Goal: Task Accomplishment & Management: Manage account settings

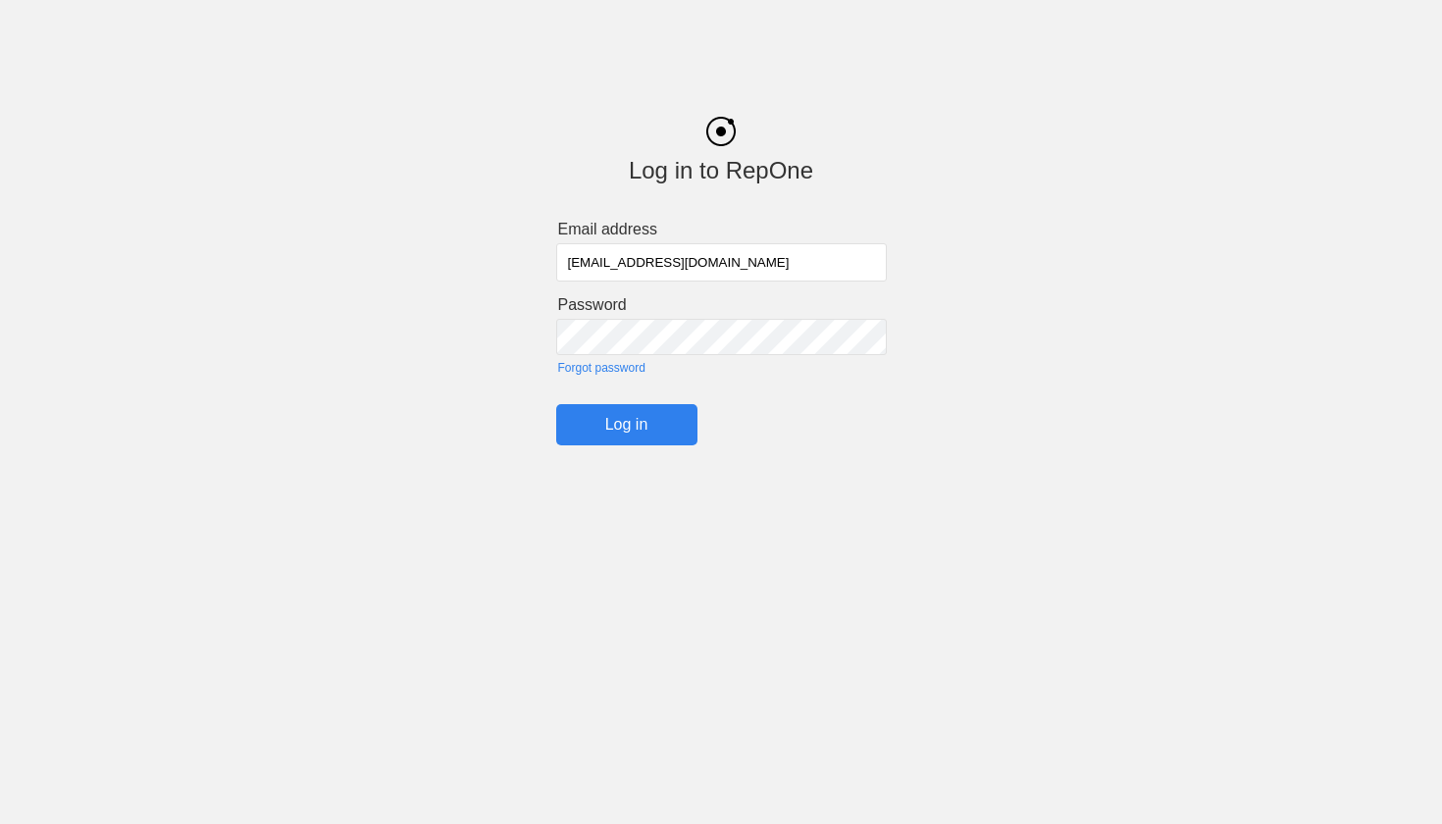
type input "[EMAIL_ADDRESS][DOMAIN_NAME]"
click at [626, 423] on input "Log in" at bounding box center [626, 424] width 141 height 41
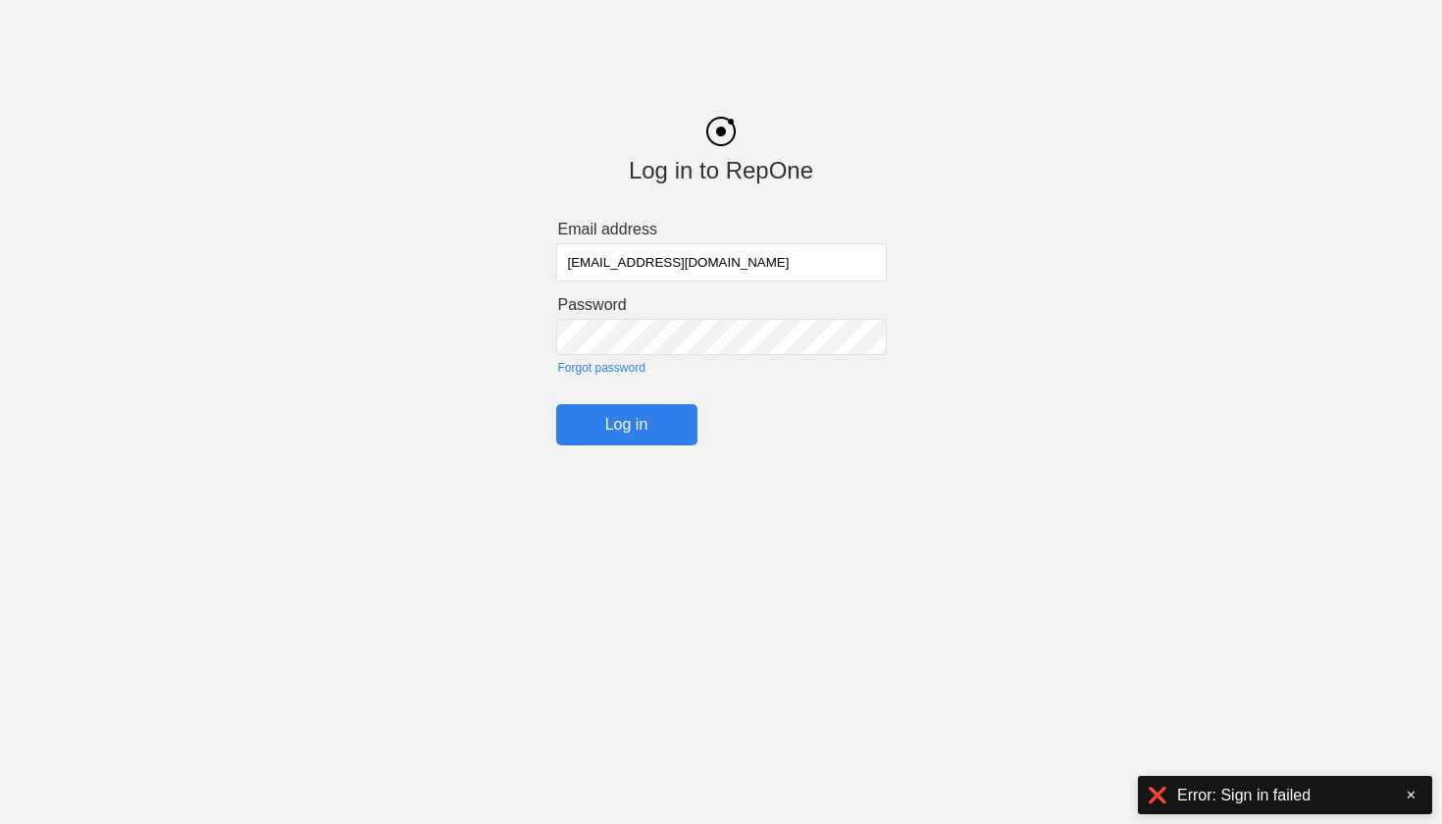
click at [619, 369] on link "Forgot password" at bounding box center [722, 368] width 329 height 14
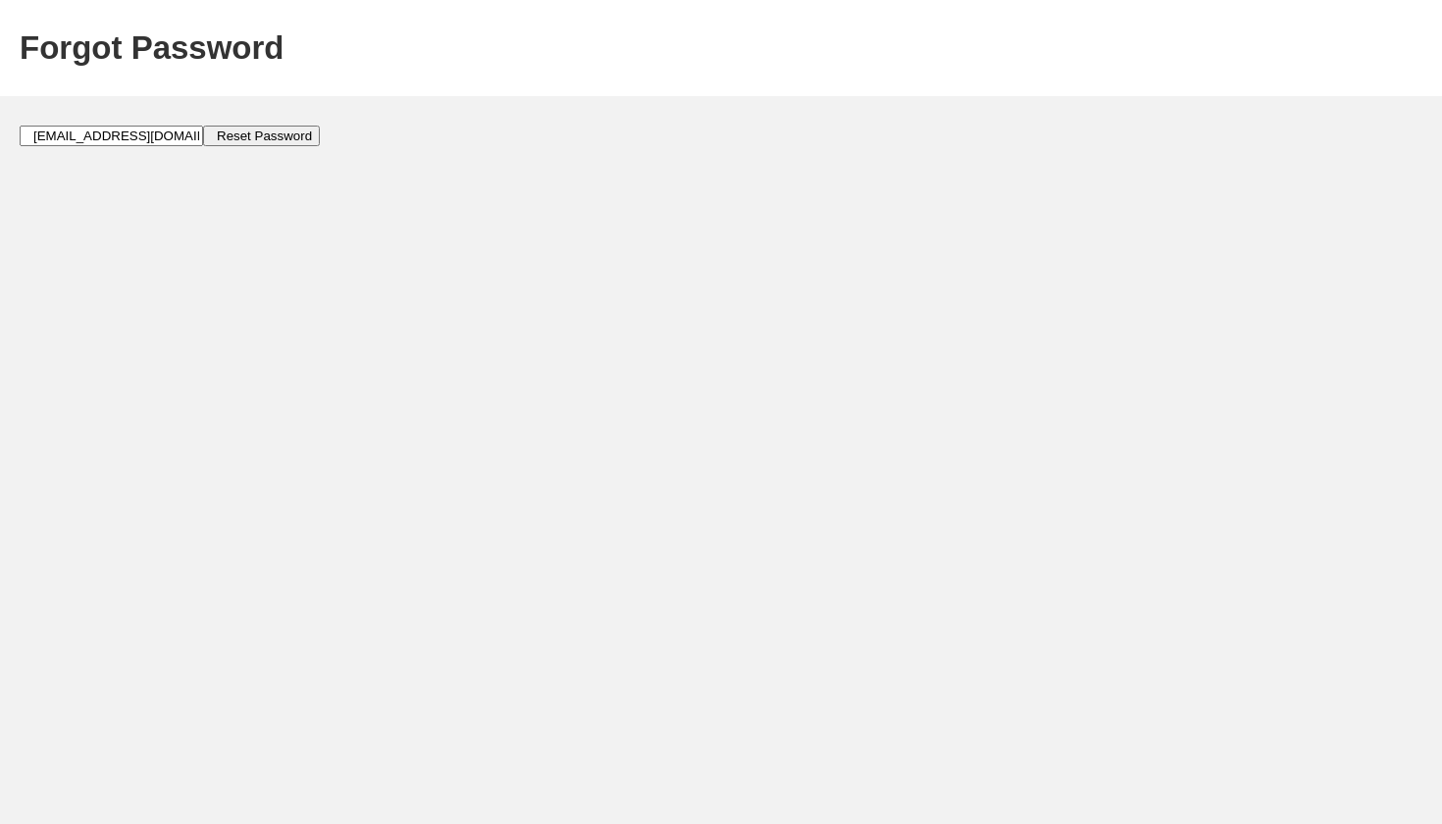
click at [203, 138] on input "Reset Password" at bounding box center [261, 136] width 117 height 21
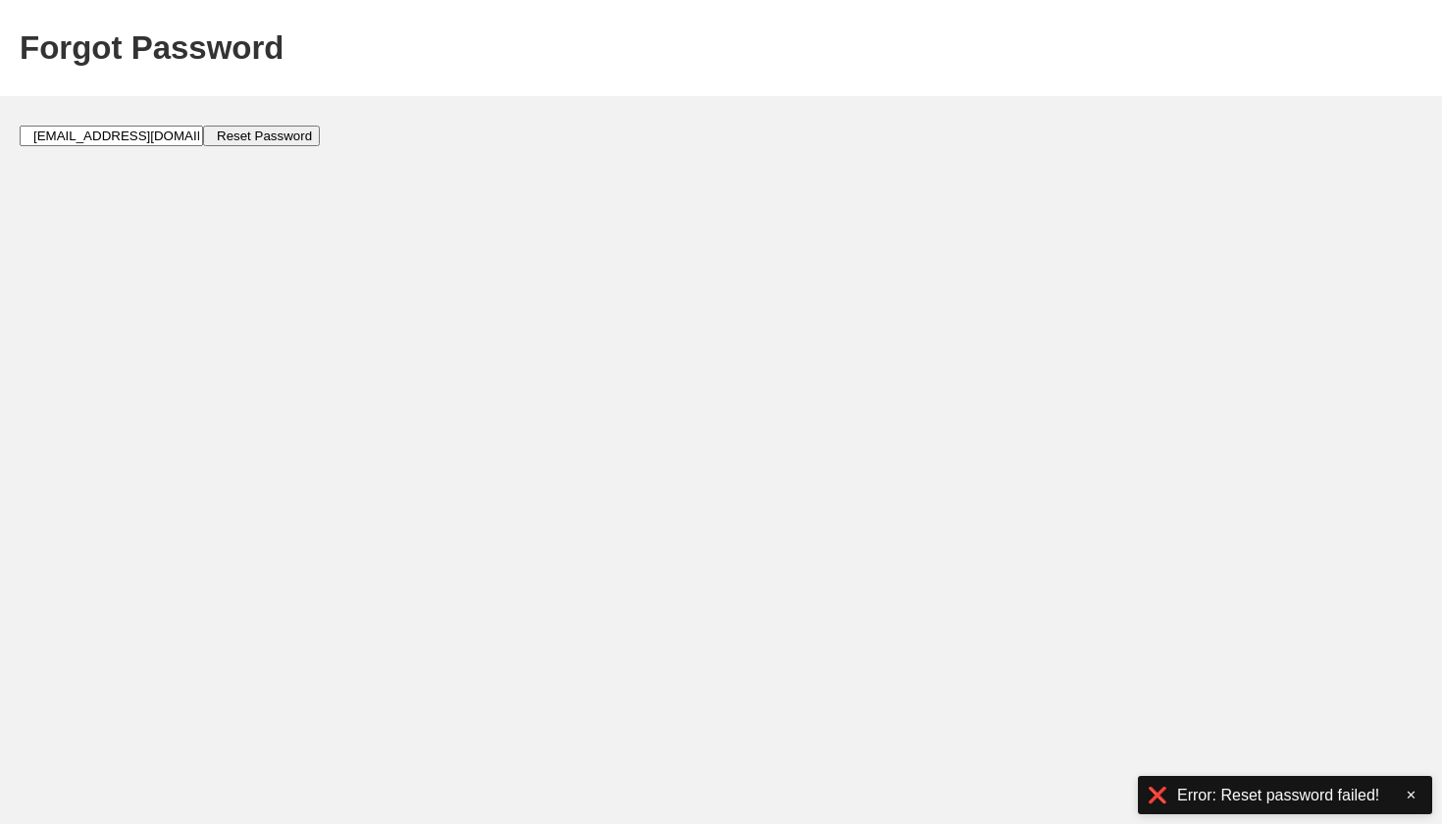
click at [108, 133] on input "[EMAIL_ADDRESS][DOMAIN_NAME]" at bounding box center [111, 136] width 183 height 21
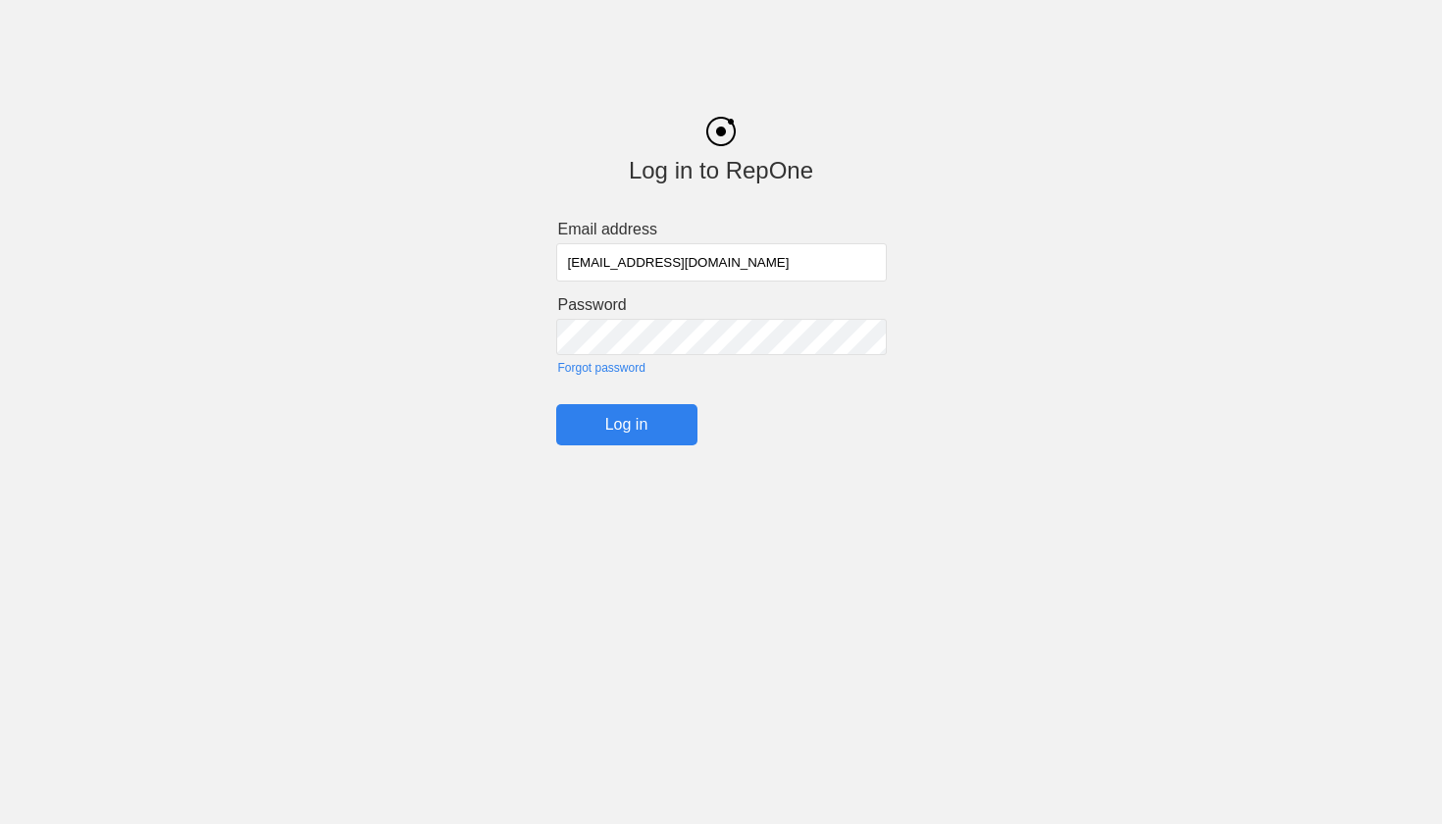
click at [442, 340] on div "Log in to RepOne Email address [EMAIL_ADDRESS][DOMAIN_NAME] Password Forgot pas…" at bounding box center [721, 266] width 1442 height 358
click at [806, 479] on html "Log in to RepOne Email address [EMAIL_ADDRESS][DOMAIN_NAME] Password Forgot pas…" at bounding box center [721, 272] width 1442 height 544
click at [626, 423] on input "Log in" at bounding box center [626, 424] width 141 height 41
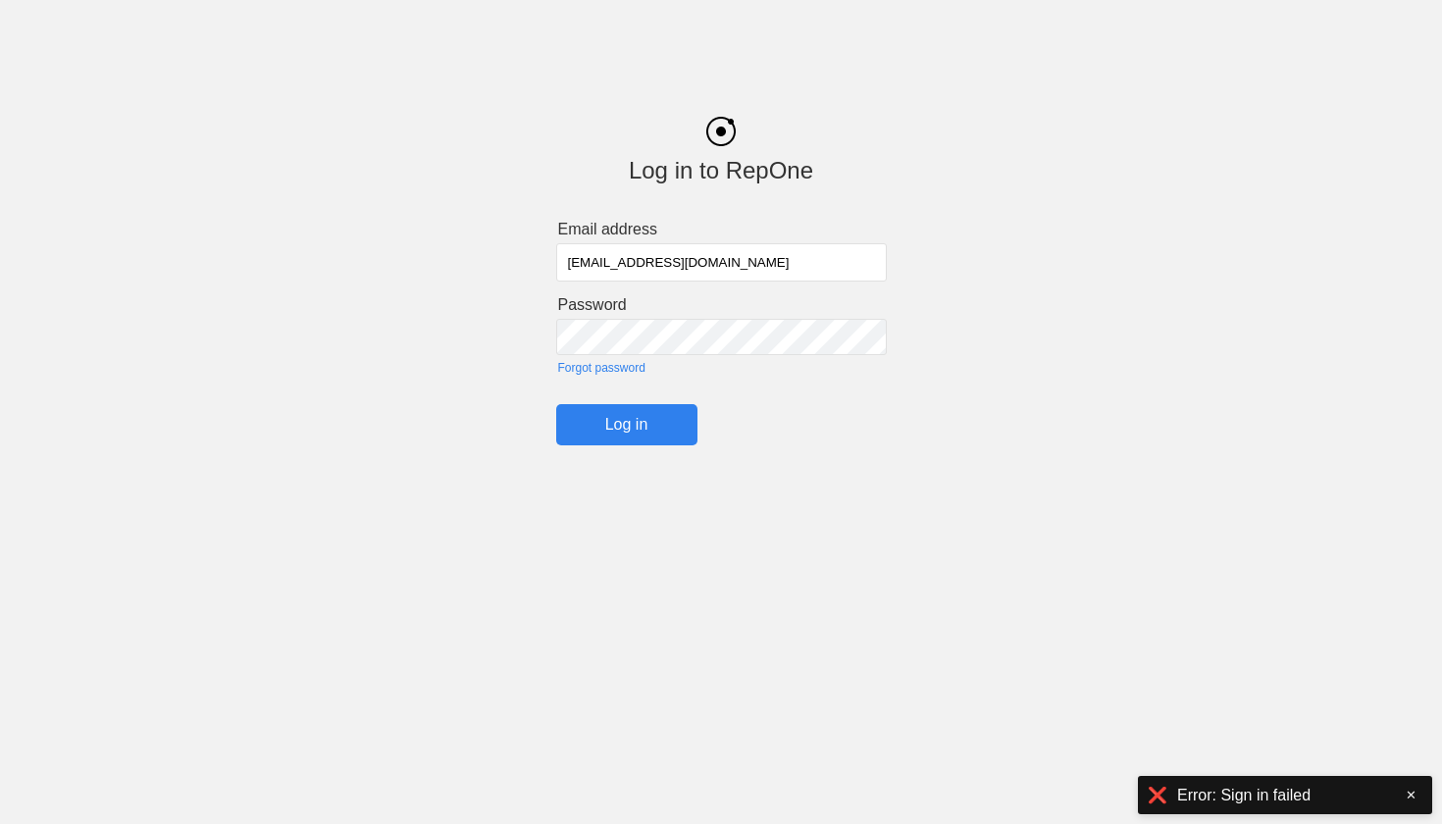
click at [607, 430] on input "Log in" at bounding box center [626, 424] width 141 height 41
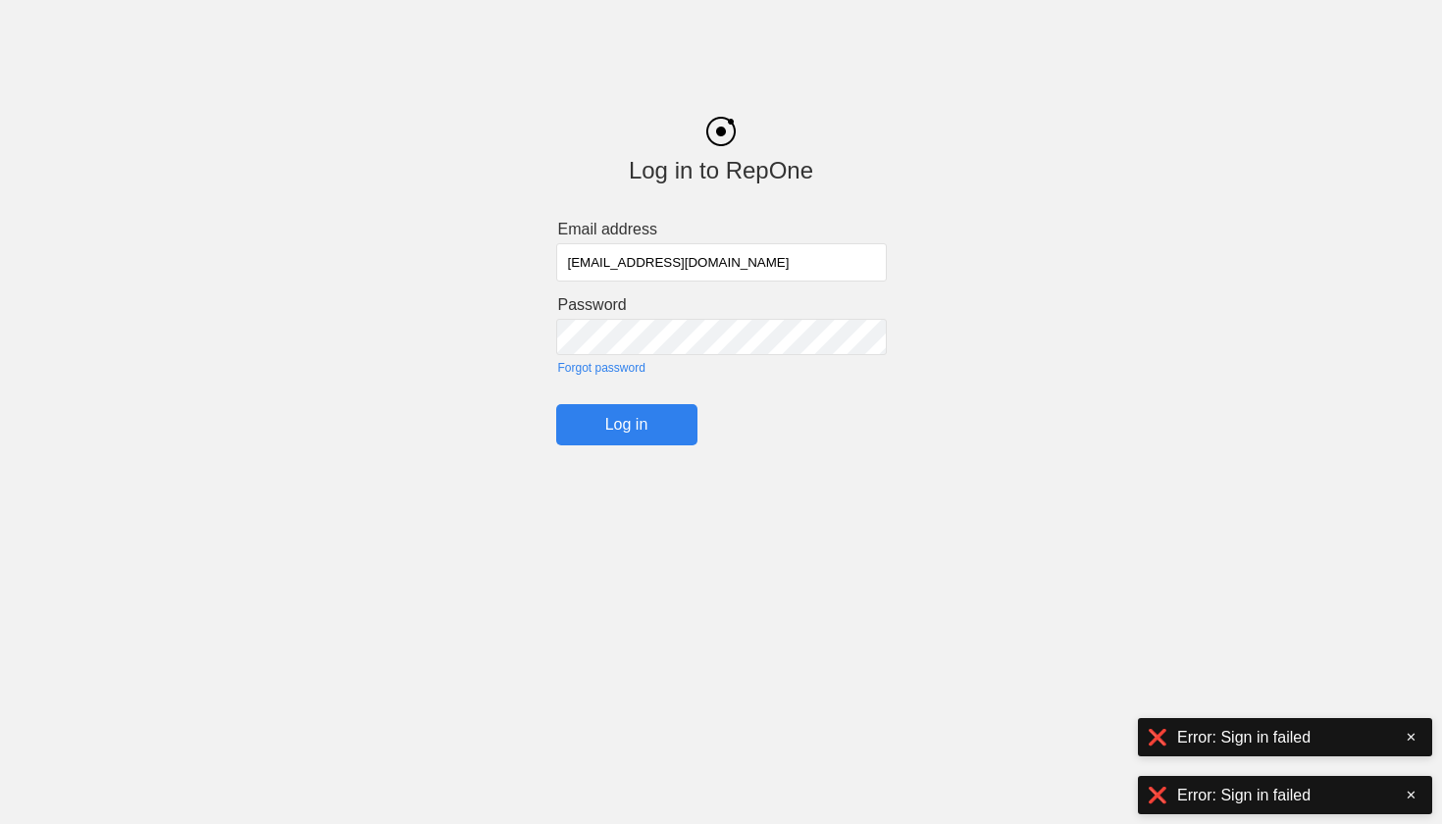
click at [615, 365] on link "Forgot password" at bounding box center [722, 368] width 329 height 14
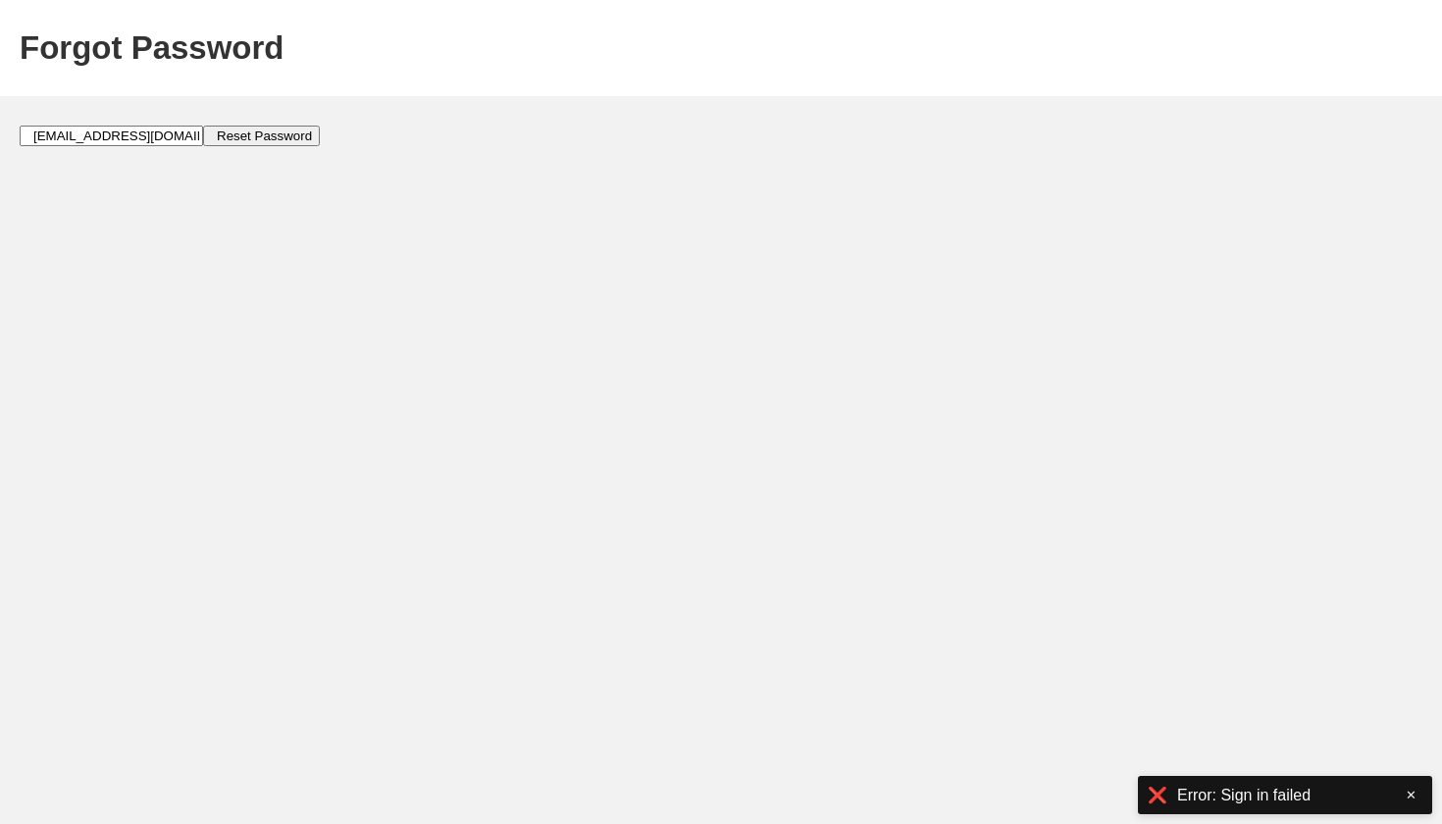
click at [243, 143] on input "Reset Password" at bounding box center [261, 136] width 117 height 21
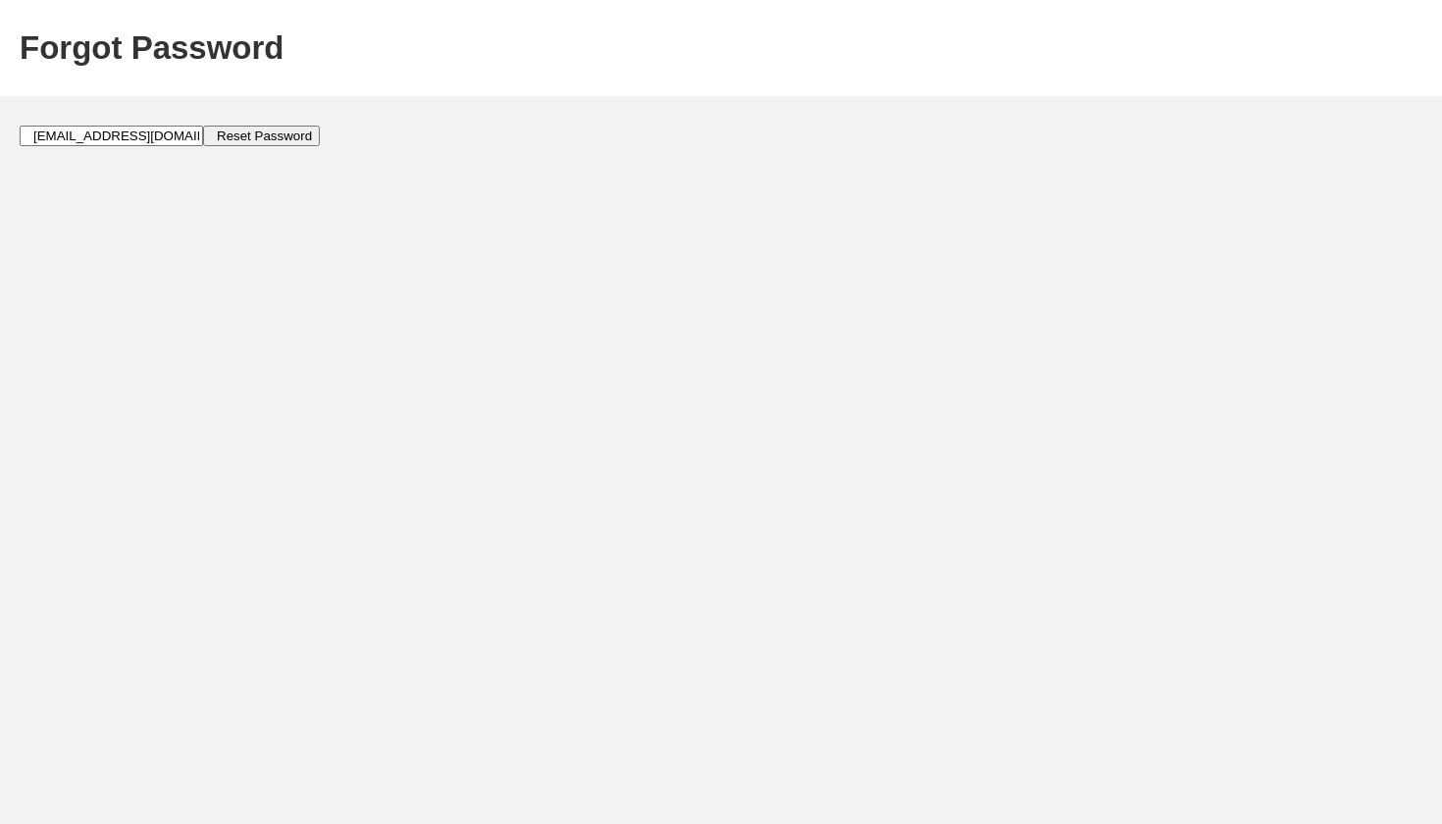
click at [720, 244] on html "Forgot Password [EMAIL_ADDRESS][DOMAIN_NAME] Reset Password" at bounding box center [721, 122] width 1442 height 244
